Goal: Transaction & Acquisition: Purchase product/service

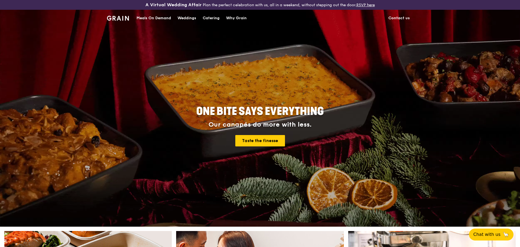
click at [213, 17] on div "Catering" at bounding box center [211, 18] width 17 height 16
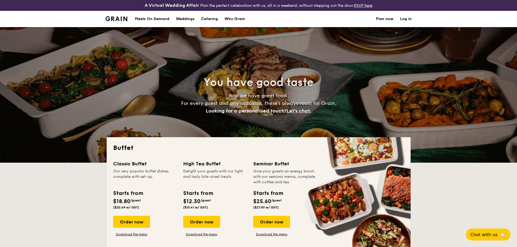
select select
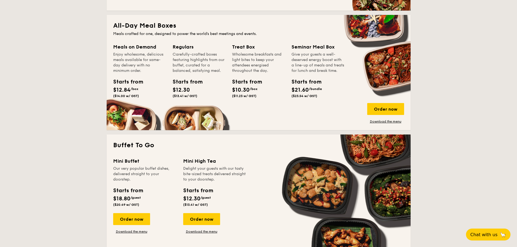
scroll to position [190, 0]
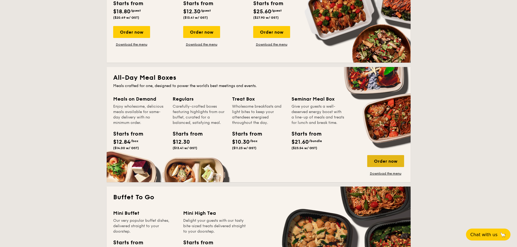
click at [388, 161] on div "Order now" at bounding box center [385, 161] width 37 height 12
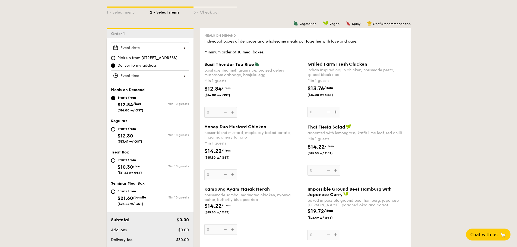
scroll to position [163, 0]
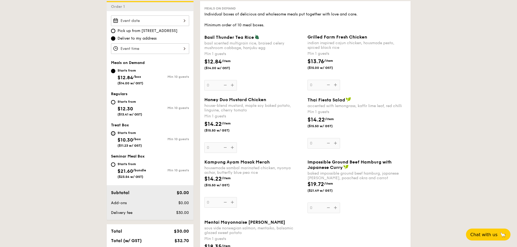
click at [112, 133] on input "Starts from $10.30 /box ($11.23 w/ GST) Min 10 guests" at bounding box center [113, 133] width 4 height 4
radio input "true"
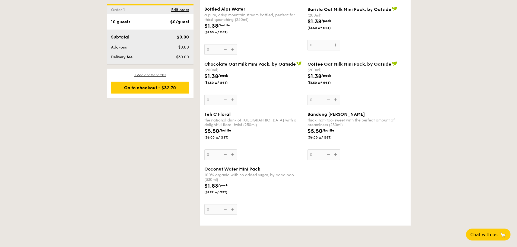
scroll to position [1222, 0]
